Goal: Task Accomplishment & Management: Manage account settings

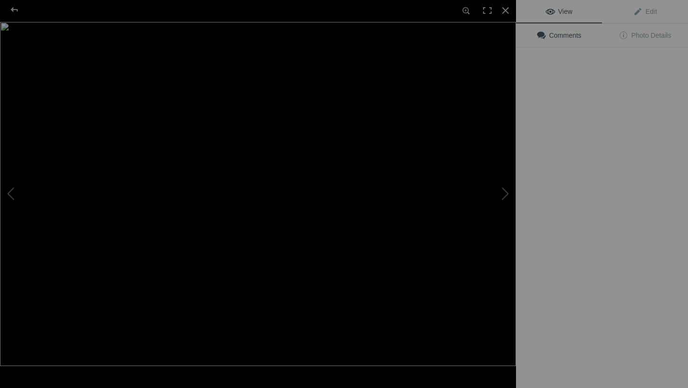
click at [266, 141] on img at bounding box center [258, 194] width 516 height 344
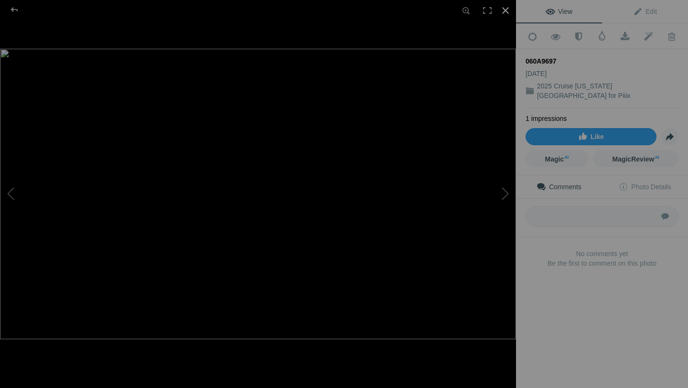
click at [503, 10] on div at bounding box center [505, 10] width 21 height 21
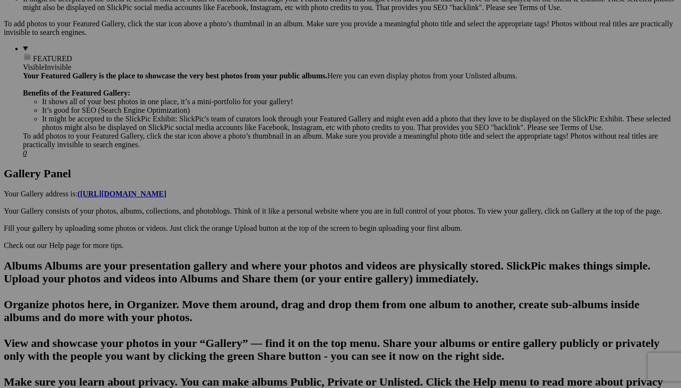
scroll to position [361, 0]
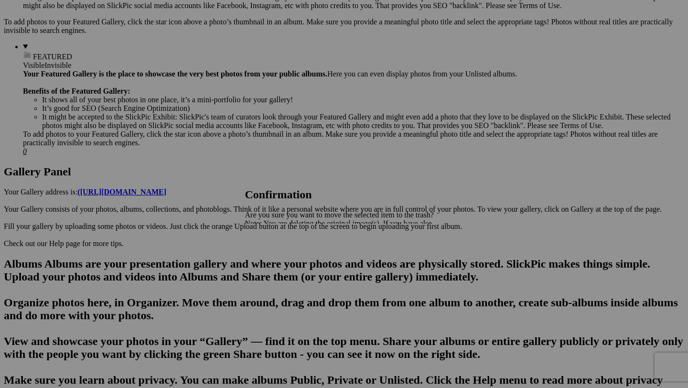
click at [277, 255] on span "Yes" at bounding box center [271, 257] width 11 height 8
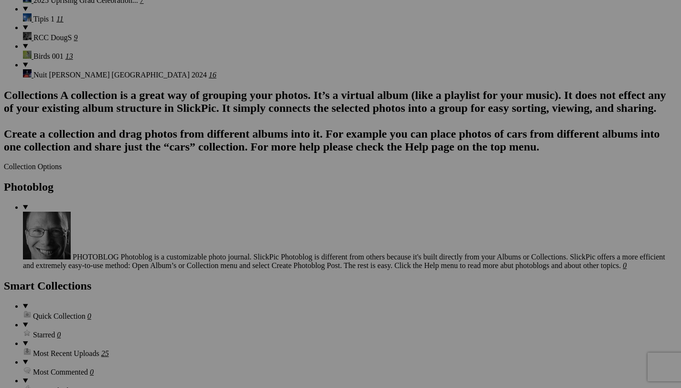
scroll to position [0, 0]
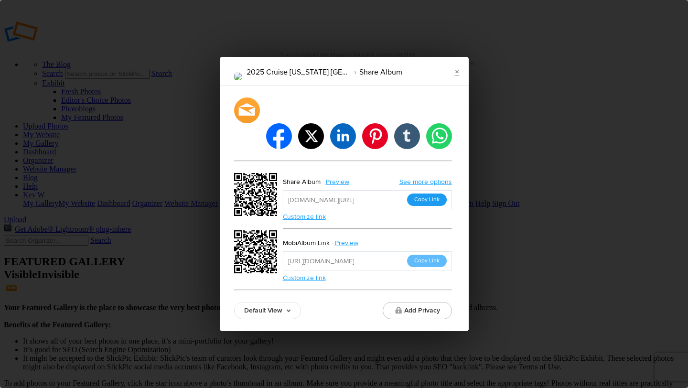
click at [423, 193] on button "Copy Link" at bounding box center [427, 199] width 40 height 12
click at [457, 85] on link "×" at bounding box center [457, 71] width 24 height 29
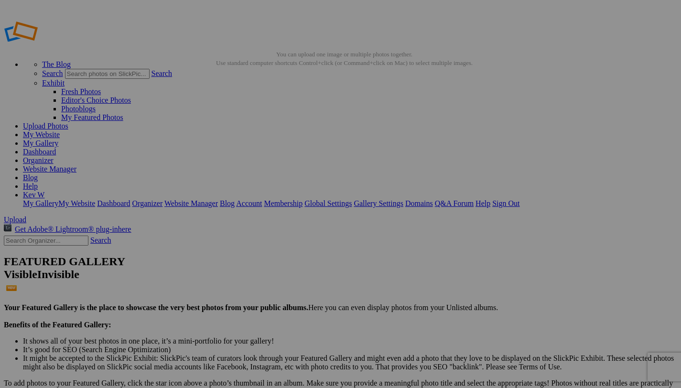
type input "2025 Cruise [US_STATE] [GEOGRAPHIC_DATA]"
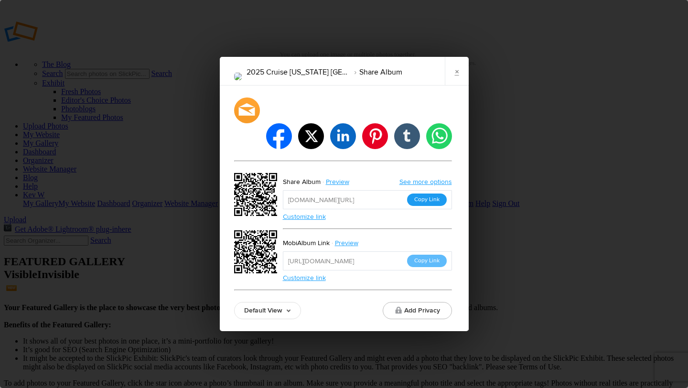
click at [431, 193] on button "Copy Link" at bounding box center [427, 199] width 40 height 12
click at [456, 82] on link "×" at bounding box center [457, 71] width 24 height 29
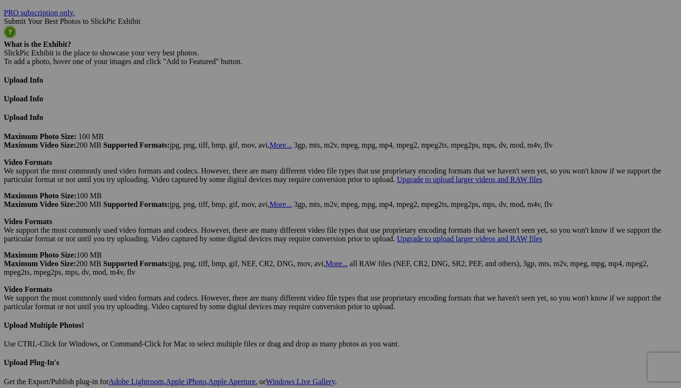
scroll to position [2221, 0]
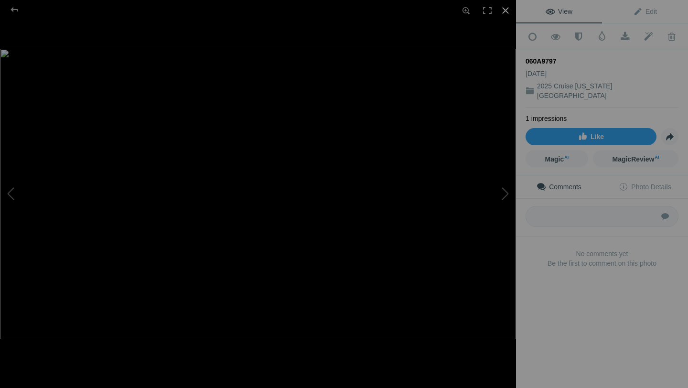
click at [505, 10] on div at bounding box center [505, 10] width 21 height 21
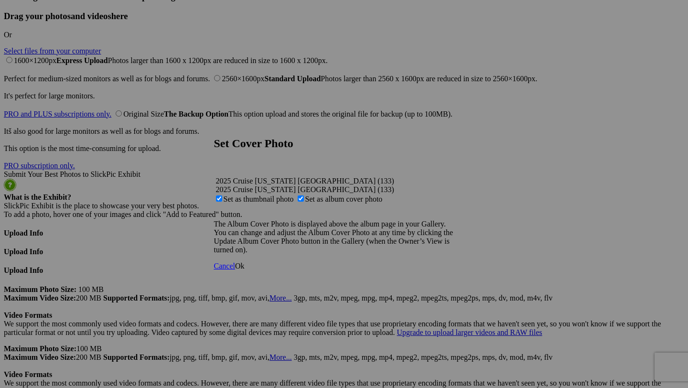
click at [245, 270] on span "Ok" at bounding box center [240, 266] width 10 height 8
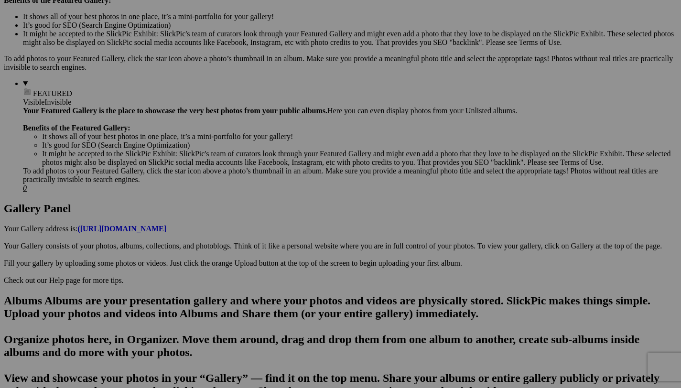
scroll to position [0, 0]
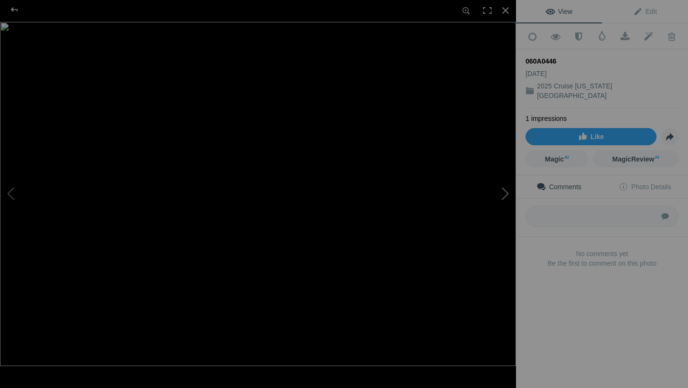
click at [507, 196] on button at bounding box center [480, 193] width 72 height 139
click at [502, 195] on button at bounding box center [480, 193] width 72 height 139
click at [507, 193] on button at bounding box center [480, 193] width 72 height 139
click at [506, 198] on button at bounding box center [480, 193] width 72 height 139
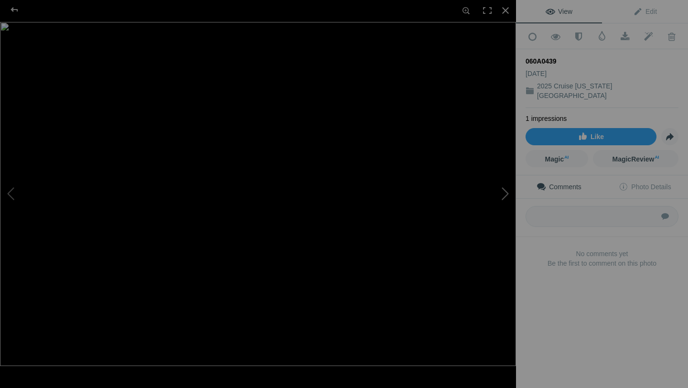
click at [505, 188] on button at bounding box center [480, 193] width 72 height 139
click at [505, 191] on button at bounding box center [480, 193] width 72 height 139
click at [505, 192] on button at bounding box center [480, 193] width 72 height 139
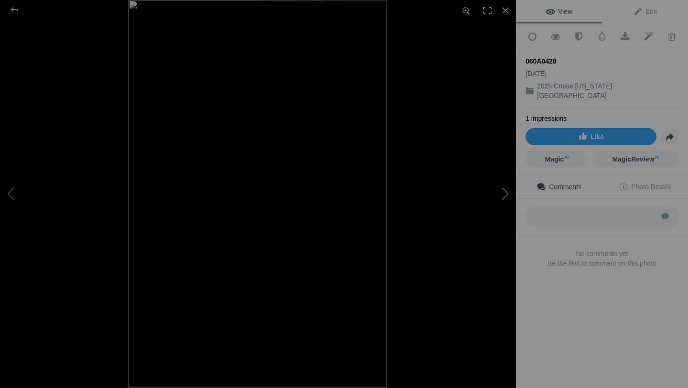
click at [505, 192] on button at bounding box center [480, 193] width 72 height 139
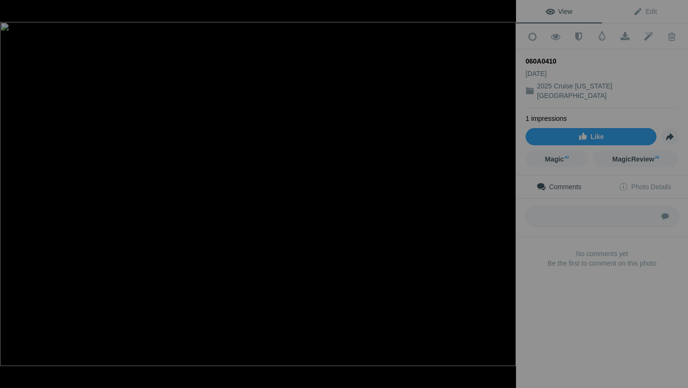
click at [505, 192] on button at bounding box center [480, 193] width 72 height 139
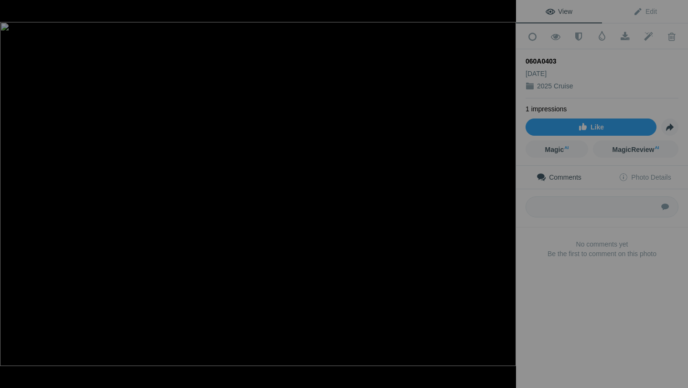
click at [505, 192] on button at bounding box center [480, 193] width 72 height 139
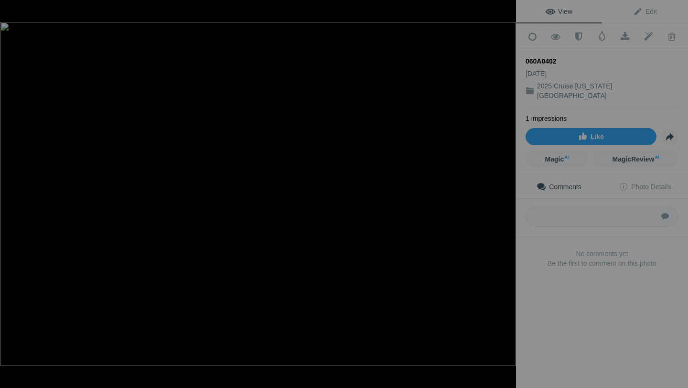
click at [505, 192] on button at bounding box center [480, 193] width 72 height 139
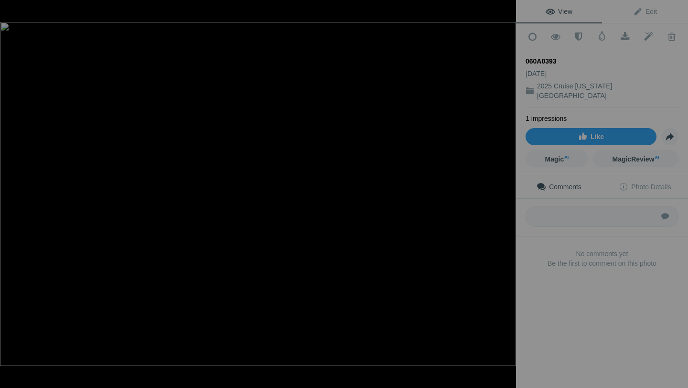
click at [505, 192] on button at bounding box center [480, 193] width 72 height 139
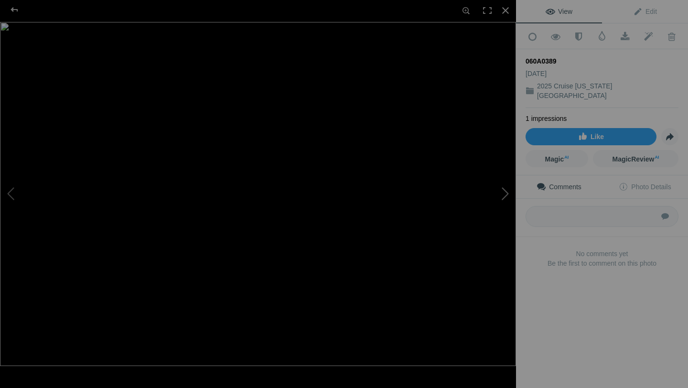
click at [507, 196] on button at bounding box center [480, 193] width 72 height 139
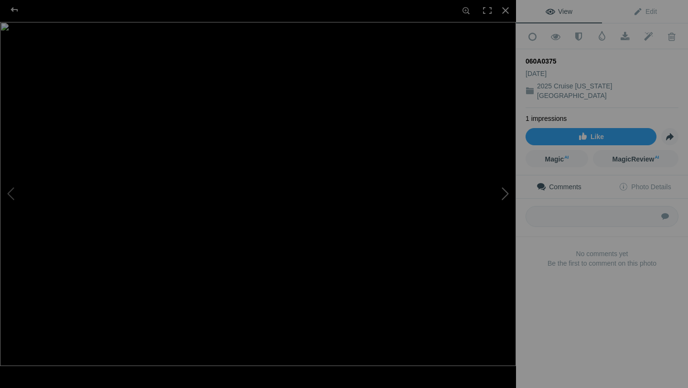
click at [507, 196] on button at bounding box center [480, 193] width 72 height 139
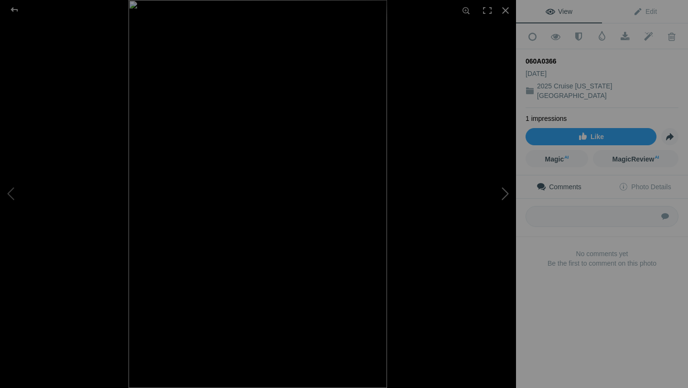
click at [507, 196] on button at bounding box center [480, 193] width 72 height 139
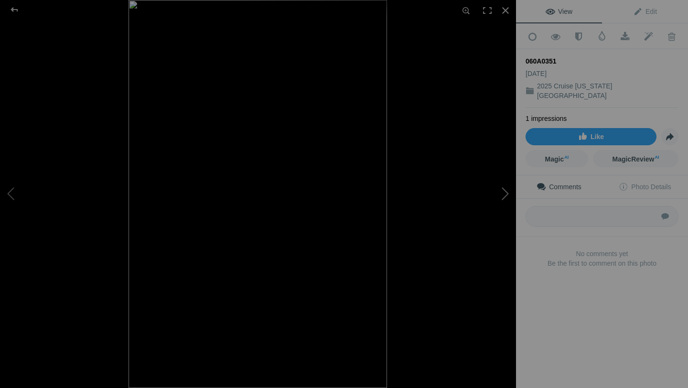
click at [507, 196] on button at bounding box center [480, 193] width 72 height 139
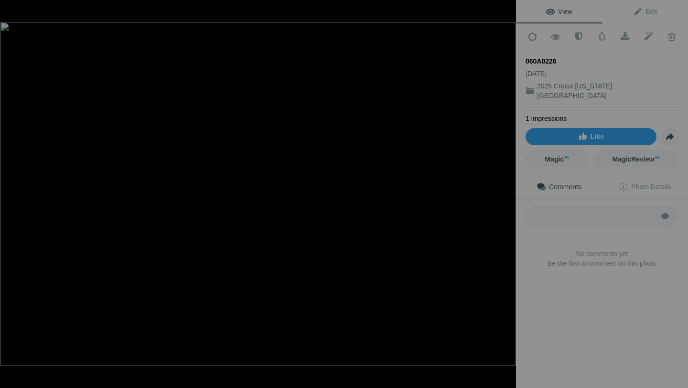
click at [507, 196] on button at bounding box center [480, 193] width 72 height 139
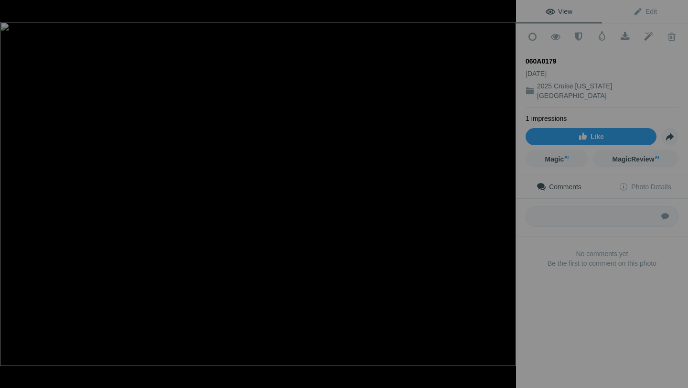
click at [507, 196] on button at bounding box center [480, 193] width 72 height 139
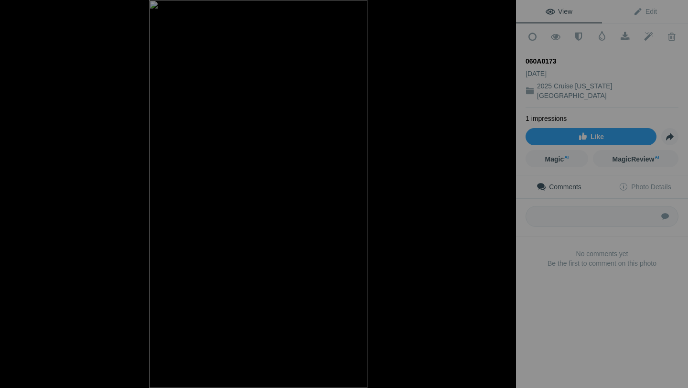
click at [507, 196] on button at bounding box center [480, 193] width 72 height 139
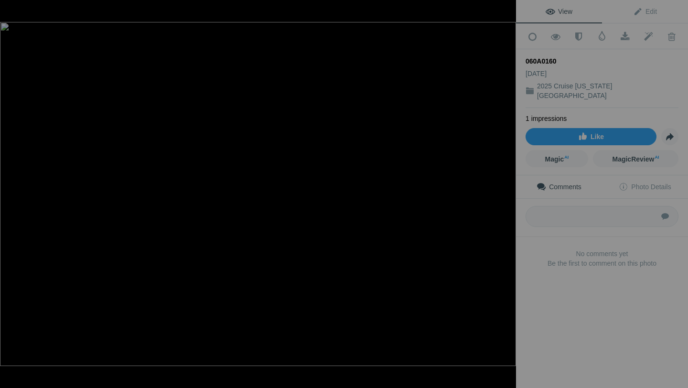
click at [507, 196] on button at bounding box center [480, 193] width 72 height 139
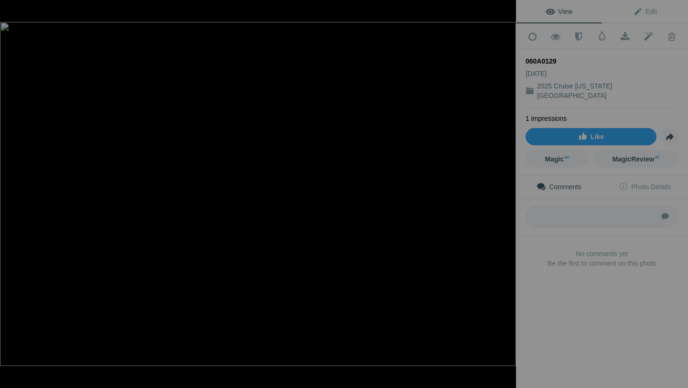
click at [507, 196] on button at bounding box center [480, 193] width 72 height 139
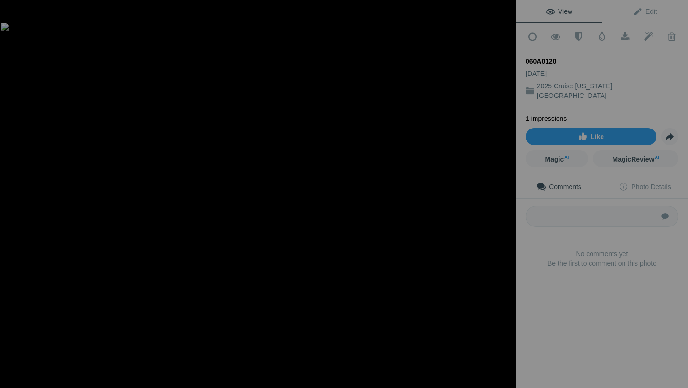
click at [507, 196] on button at bounding box center [480, 193] width 72 height 139
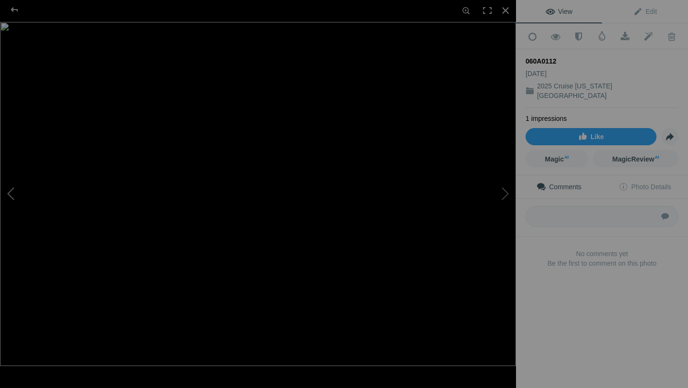
click at [11, 192] on button at bounding box center [36, 193] width 72 height 139
click at [506, 195] on button at bounding box center [480, 193] width 72 height 139
click at [11, 197] on button at bounding box center [36, 193] width 72 height 139
click at [505, 191] on button at bounding box center [480, 193] width 72 height 139
click at [505, 11] on div at bounding box center [505, 10] width 21 height 21
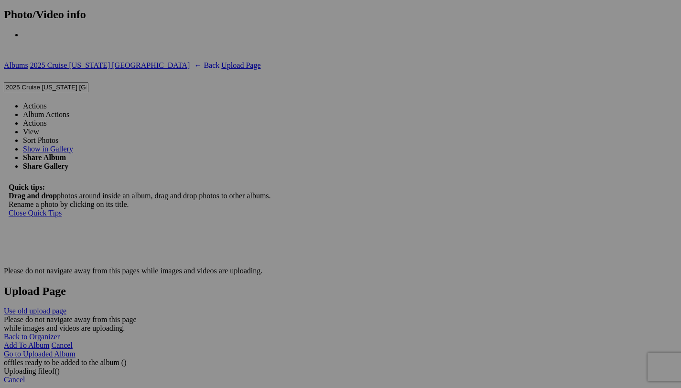
scroll to position [1541, 0]
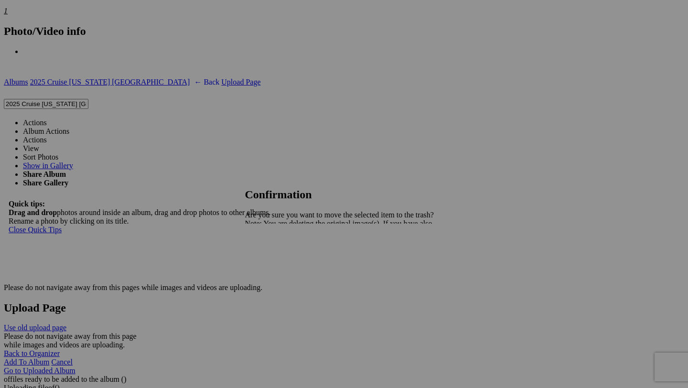
click at [277, 255] on span "Yes" at bounding box center [271, 257] width 11 height 8
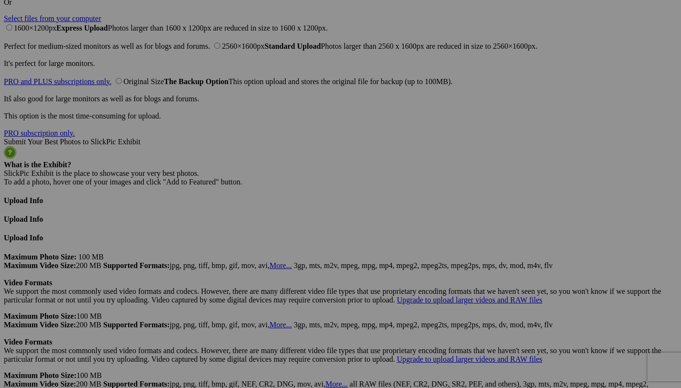
scroll to position [2548, 0]
